Goal: Transaction & Acquisition: Purchase product/service

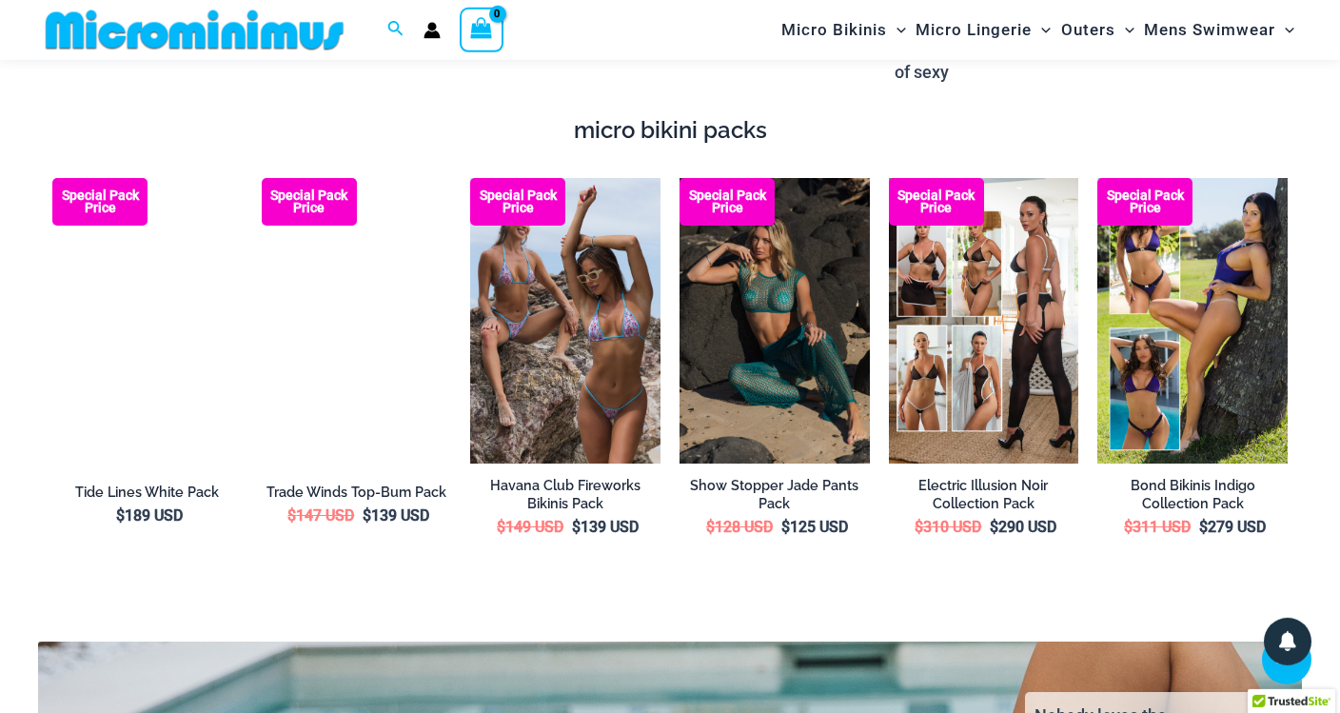
scroll to position [3139, 0]
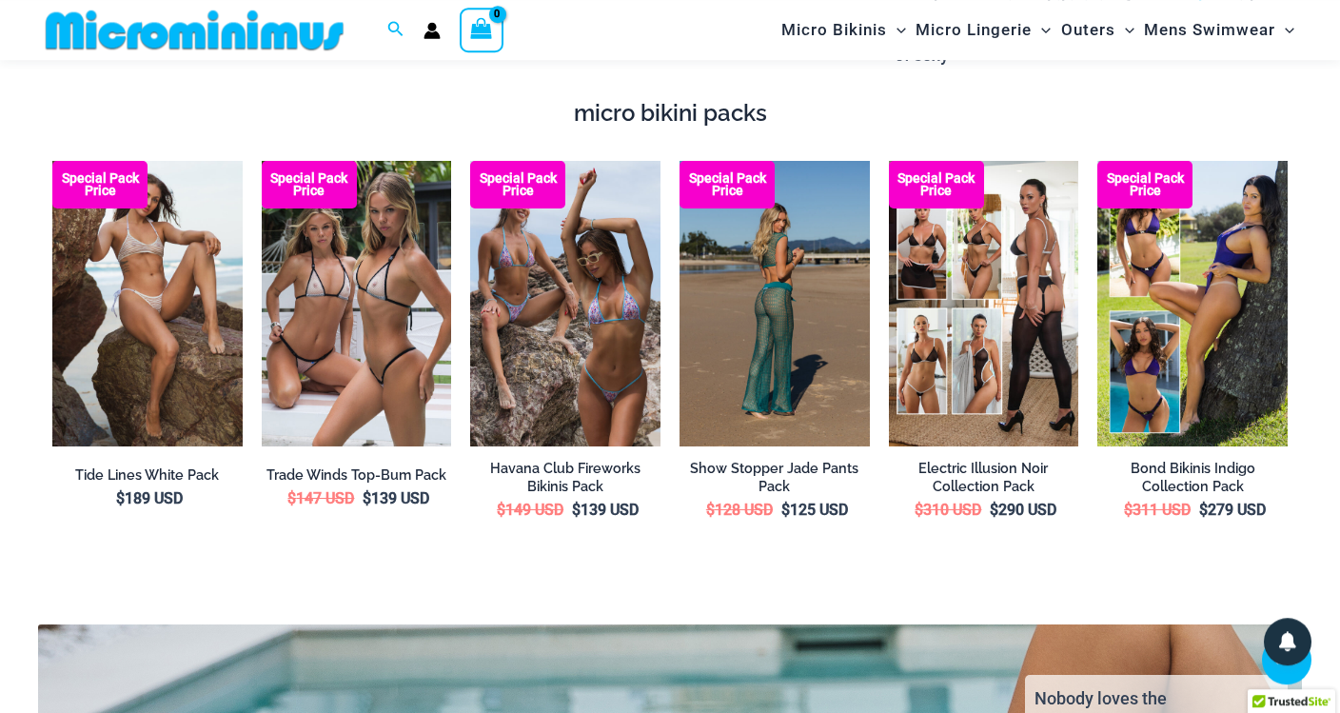
click at [813, 291] on img at bounding box center [774, 303] width 190 height 284
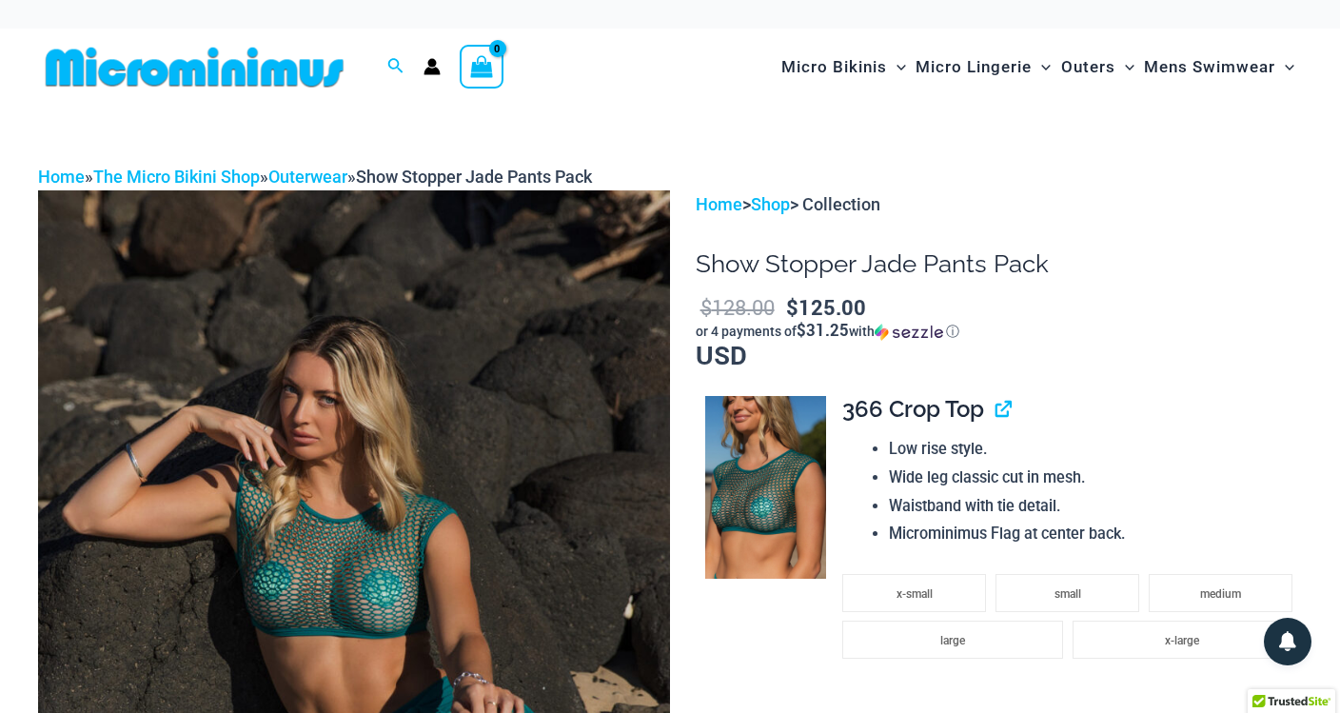
click at [252, 68] on img at bounding box center [194, 67] width 313 height 43
